Goal: Information Seeking & Learning: Learn about a topic

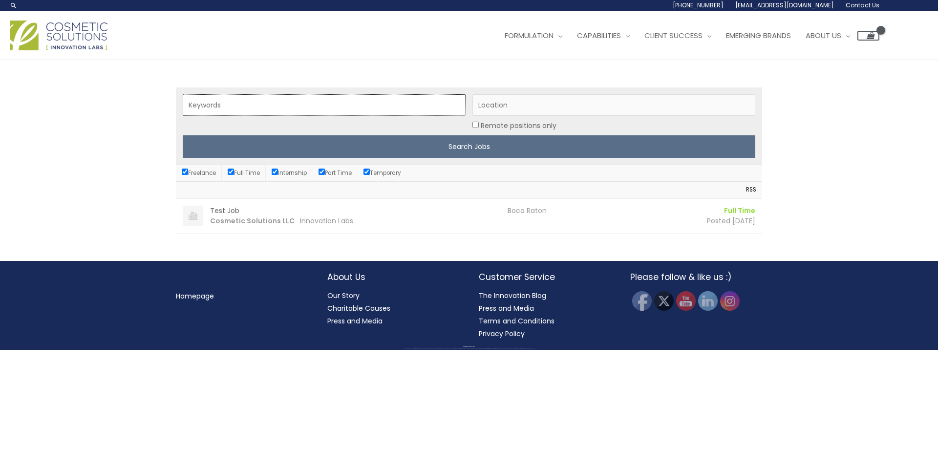
click at [227, 108] on input "Keywords" at bounding box center [324, 104] width 283 height 21
type input "account executive"
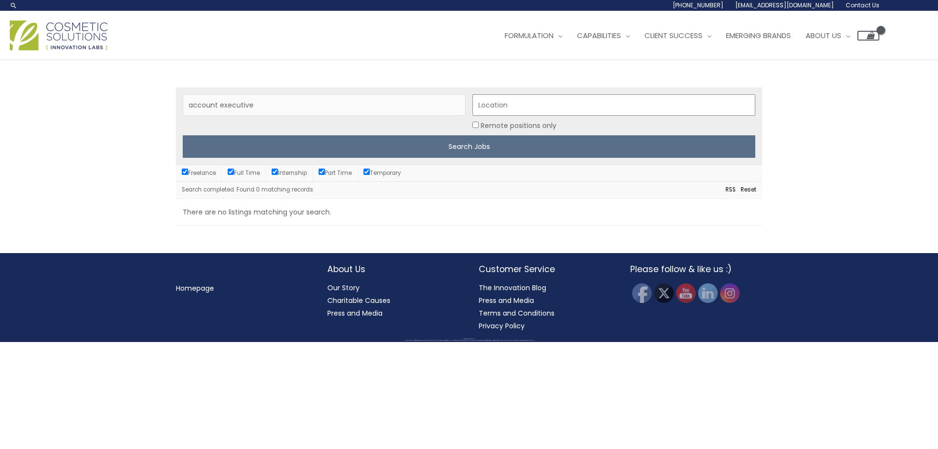
click at [546, 108] on input "Location" at bounding box center [614, 104] width 283 height 21
type input "boca raton"
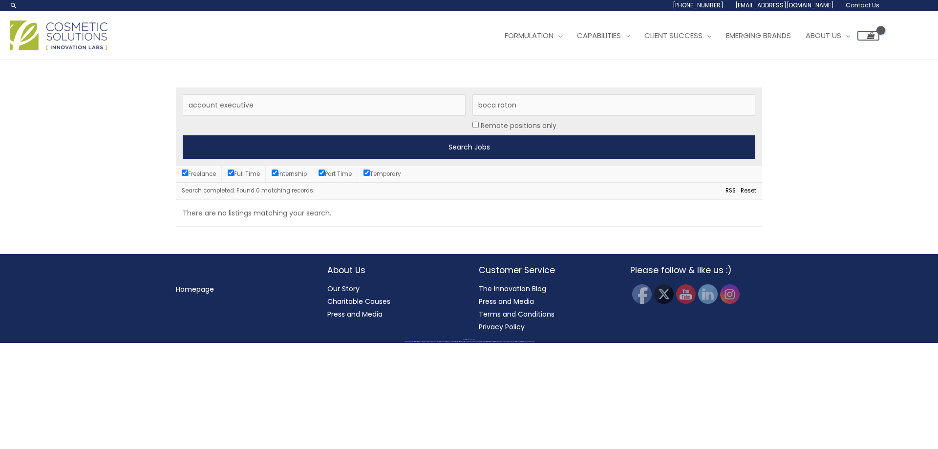
click at [404, 149] on input "Search Jobs" at bounding box center [469, 146] width 573 height 23
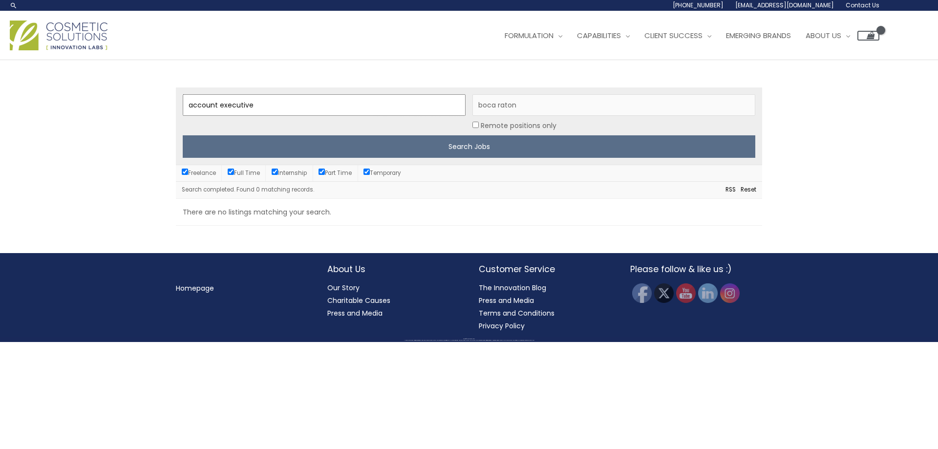
click at [258, 100] on input "account executive" at bounding box center [324, 104] width 283 height 21
drag, startPoint x: 258, startPoint y: 100, endPoint x: 147, endPoint y: 94, distance: 112.0
click at [150, 94] on div "Keywords account executive Location [GEOGRAPHIC_DATA] Remote positions only Sea…" at bounding box center [469, 156] width 938 height 193
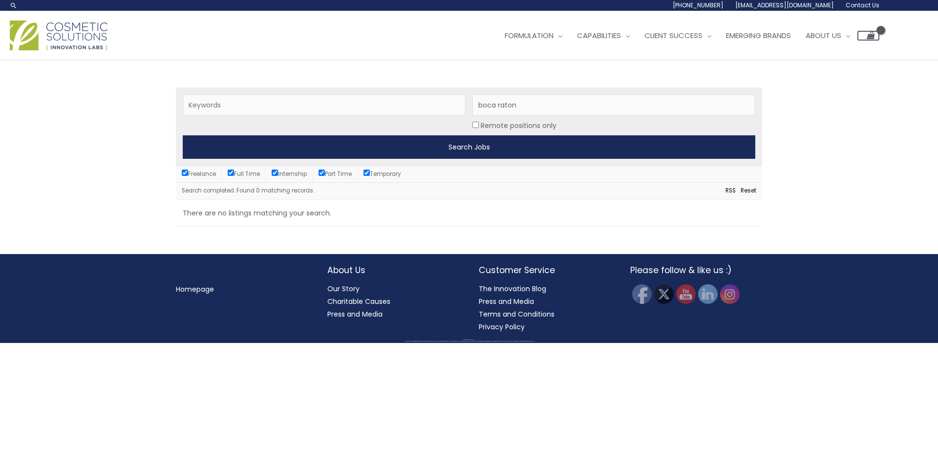
click at [487, 148] on input "Search Jobs" at bounding box center [469, 146] width 573 height 23
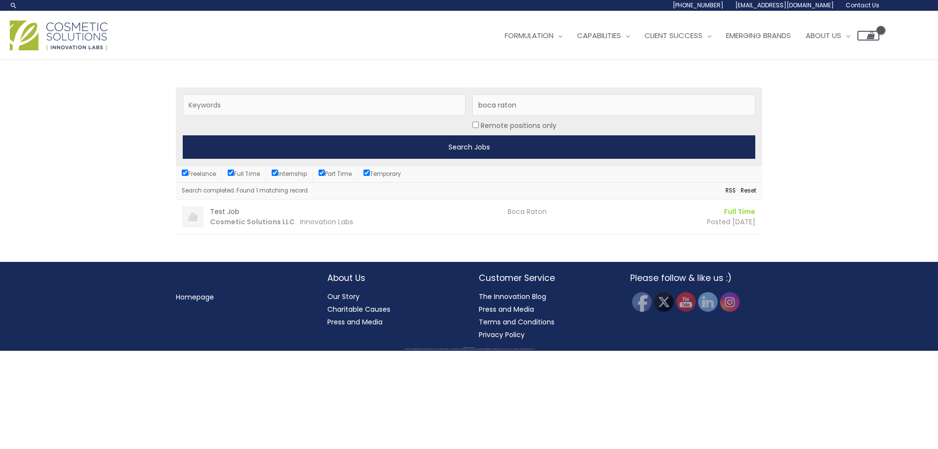
click at [452, 157] on input "Search Jobs" at bounding box center [469, 146] width 573 height 23
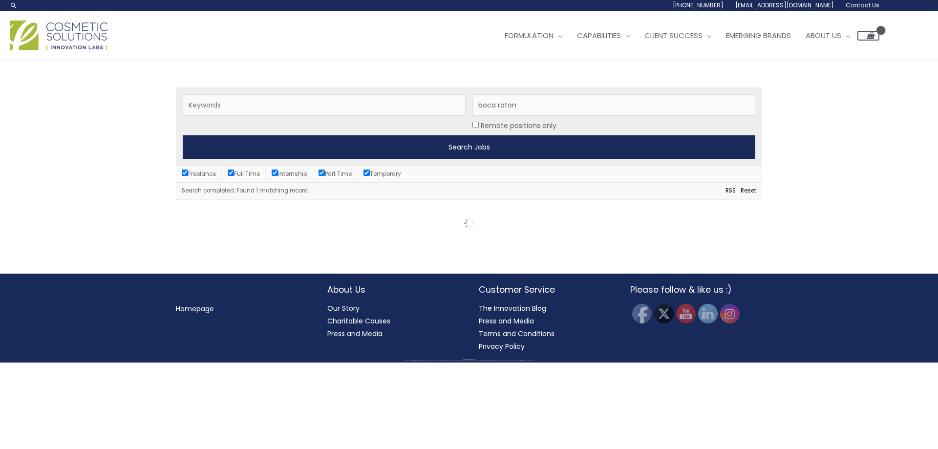
click at [452, 148] on input "Search Jobs" at bounding box center [469, 146] width 573 height 23
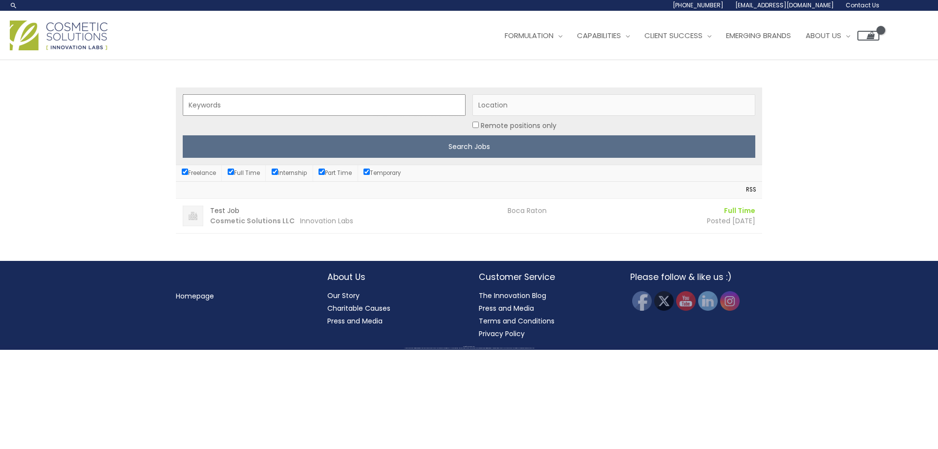
drag, startPoint x: 263, startPoint y: 115, endPoint x: 496, endPoint y: 45, distance: 243.7
click at [263, 115] on input "Keywords" at bounding box center [324, 104] width 283 height 21
type input "account manager"
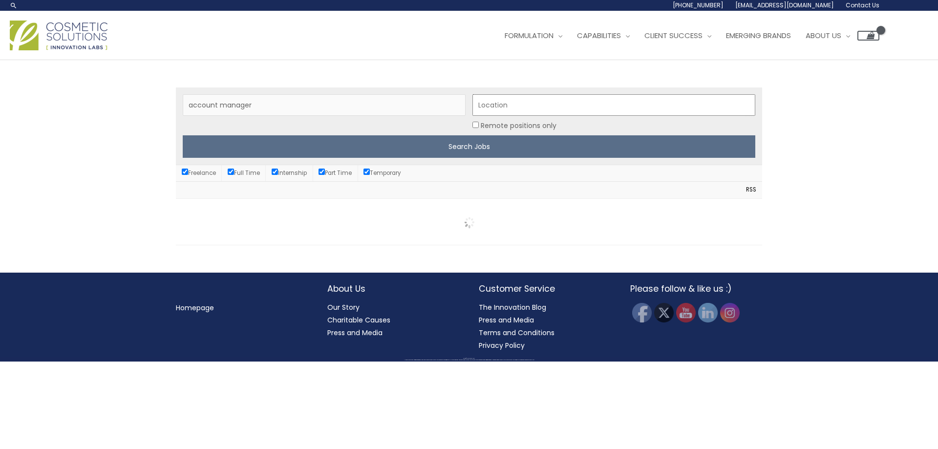
click at [531, 110] on input "Location" at bounding box center [614, 104] width 283 height 21
type input "boca raton"
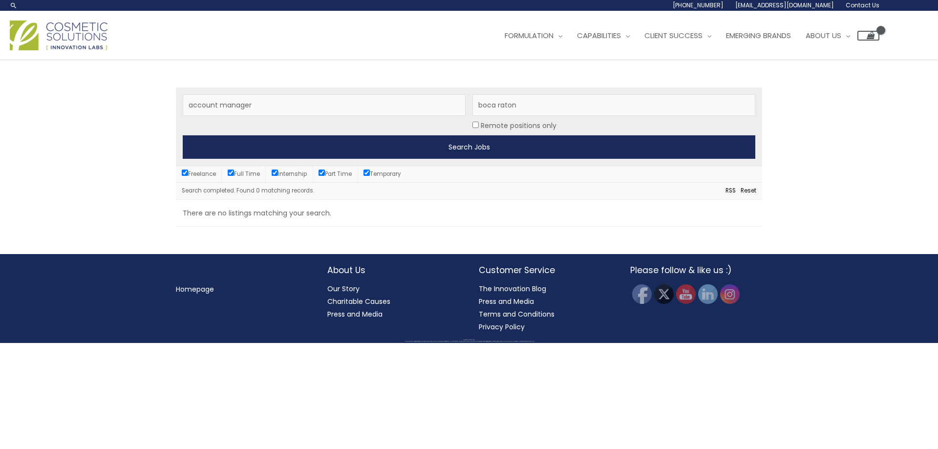
click at [568, 151] on input "Search Jobs" at bounding box center [469, 146] width 573 height 23
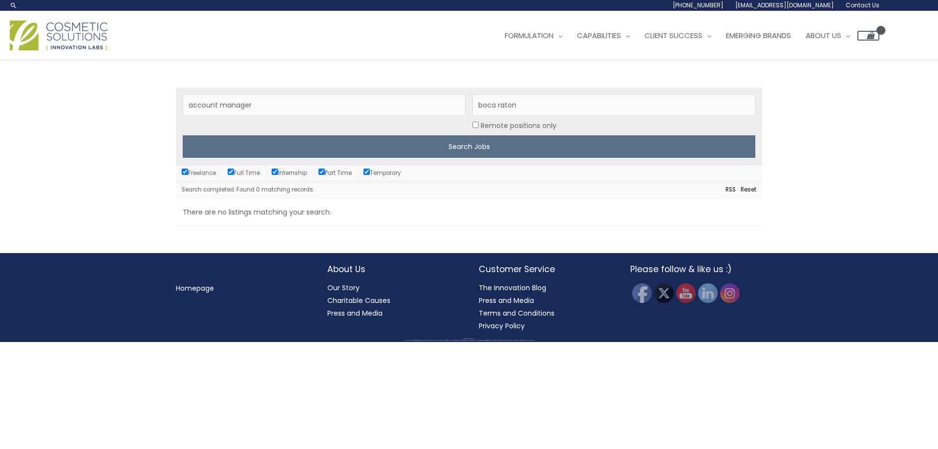
click at [185, 172] on input "Freelance" at bounding box center [185, 172] width 6 height 6
checkbox input "false"
click at [230, 171] on input "Full Time" at bounding box center [231, 172] width 6 height 6
checkbox input "false"
click at [282, 174] on label "Internship" at bounding box center [289, 173] width 35 height 8
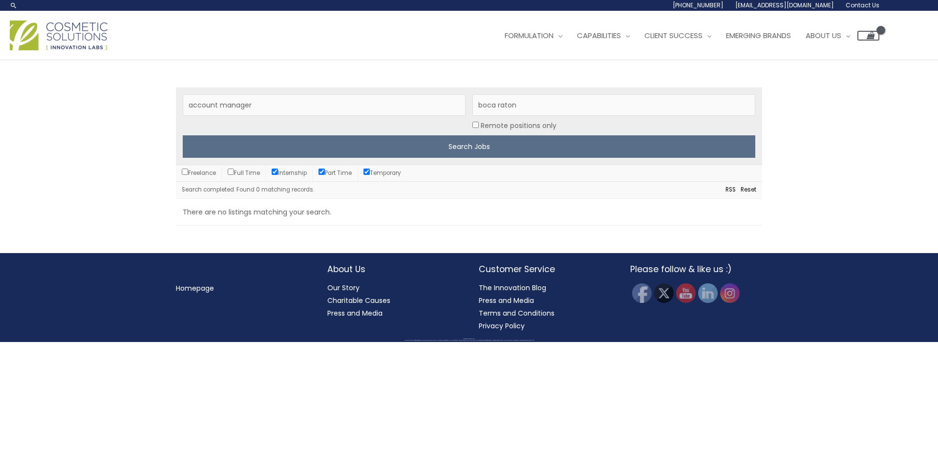
click at [278, 174] on input "Internship" at bounding box center [275, 172] width 6 height 6
checkbox input "false"
click at [326, 168] on li "Part Time" at bounding box center [335, 173] width 45 height 16
click at [370, 171] on input "Temporary" at bounding box center [367, 172] width 6 height 6
checkbox input "false"
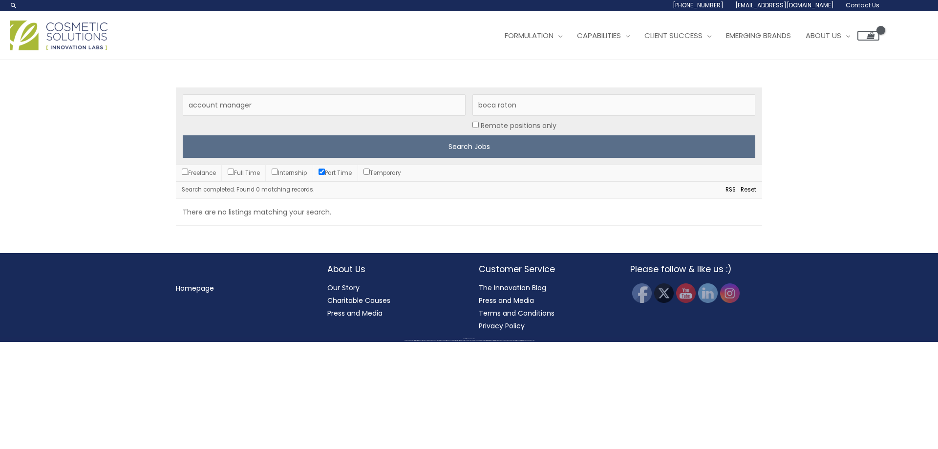
click at [325, 175] on input "Part Time" at bounding box center [322, 172] width 6 height 6
checkbox input "false"
click at [228, 173] on li "Full Time" at bounding box center [244, 173] width 44 height 16
click at [234, 172] on input "Full Time" at bounding box center [231, 172] width 6 height 6
checkbox input "true"
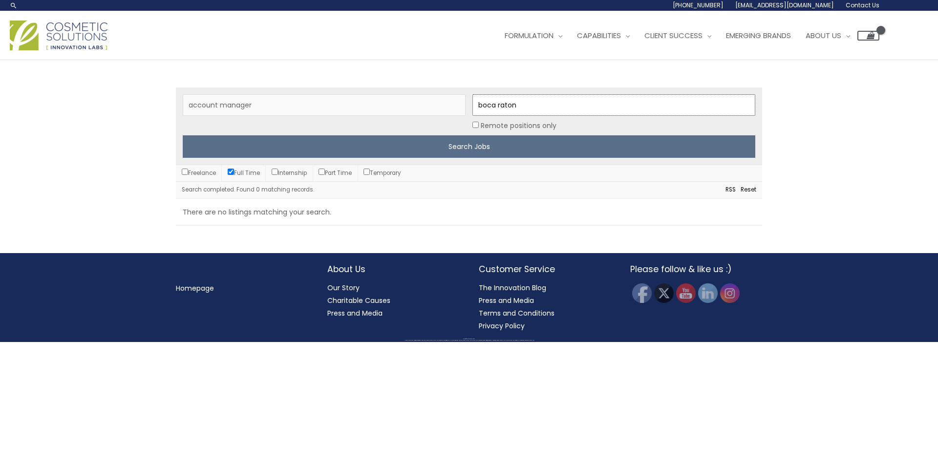
click at [548, 107] on input "boca raton" at bounding box center [614, 104] width 283 height 21
click at [473, 125] on input "Remote positions only" at bounding box center [476, 125] width 6 height 6
checkbox input "true"
drag, startPoint x: 534, startPoint y: 111, endPoint x: 449, endPoint y: 103, distance: 85.0
click at [449, 102] on div "Keywords account manager Location boca raton Remote positions only Search Jobs" at bounding box center [469, 125] width 586 height 77
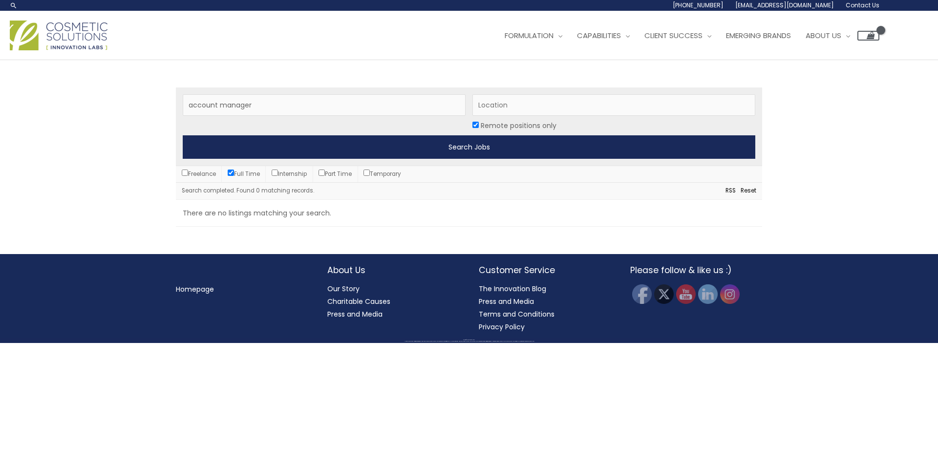
click at [424, 147] on input "Search Jobs" at bounding box center [469, 146] width 573 height 23
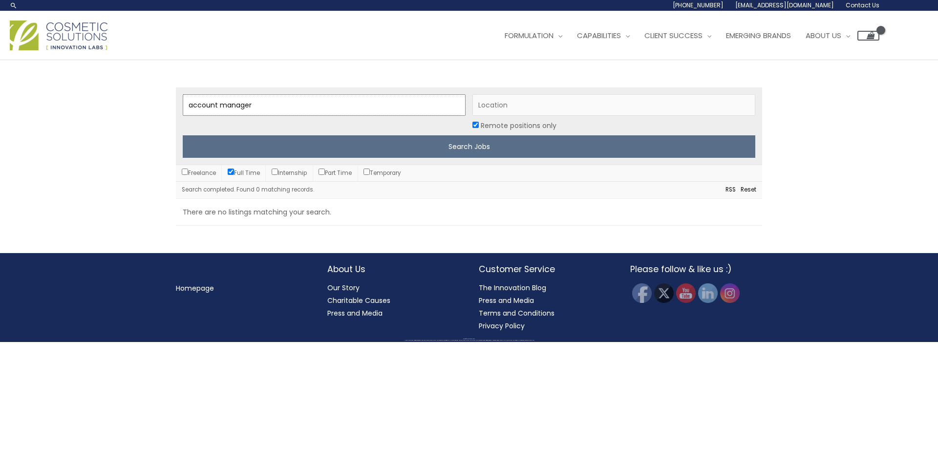
click at [355, 108] on input "account manager" at bounding box center [324, 104] width 283 height 21
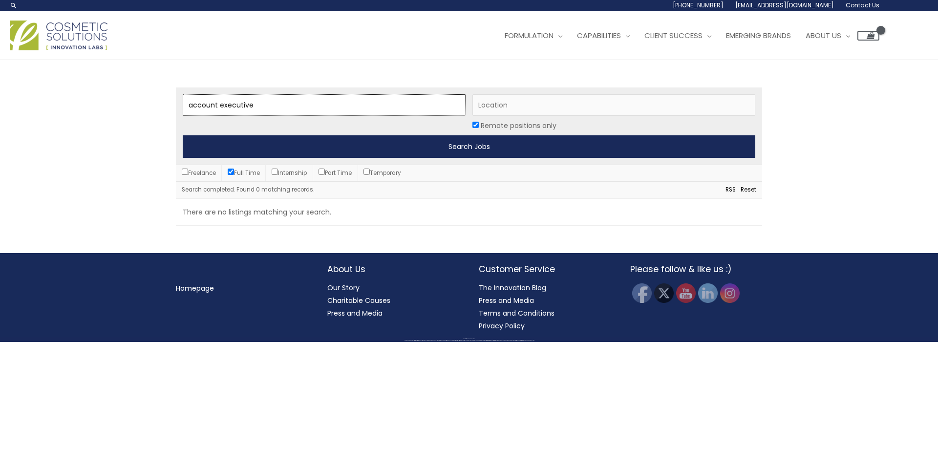
type input "account executive"
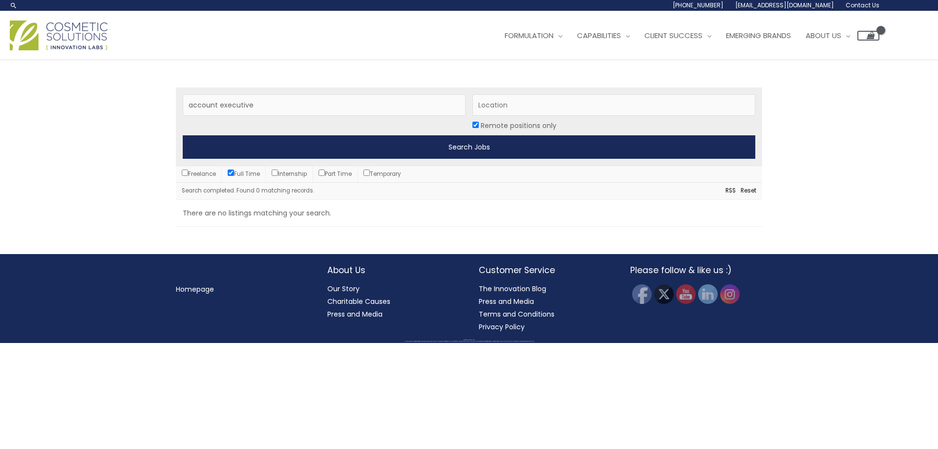
click at [548, 149] on input "Search Jobs" at bounding box center [469, 146] width 573 height 23
